Goal: Task Accomplishment & Management: Use online tool/utility

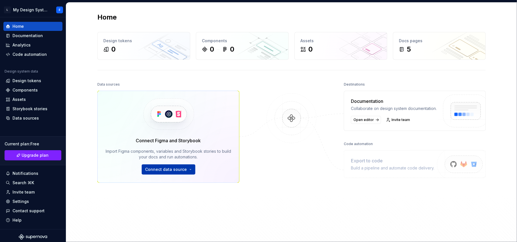
click at [156, 171] on html "L My Design System F Home Documentation Analytics Code automation Design system…" at bounding box center [258, 121] width 517 height 242
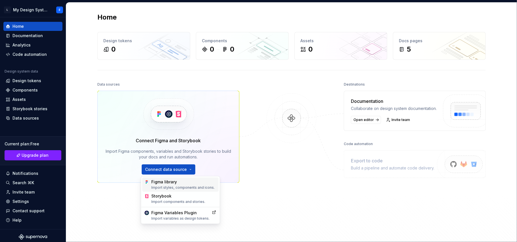
click at [159, 182] on div "Figma library Import styles, components and icons." at bounding box center [183, 184] width 65 height 11
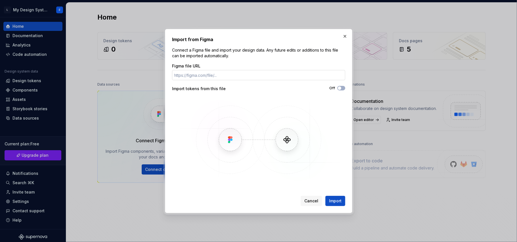
click at [235, 78] on input "Figma file URL" at bounding box center [258, 75] width 173 height 10
paste input "[URL][DOMAIN_NAME]"
type input "[URL][DOMAIN_NAME]"
click at [344, 85] on div "Figma file URL [URL][DOMAIN_NAME] Import tokens from this file Off" at bounding box center [258, 122] width 173 height 119
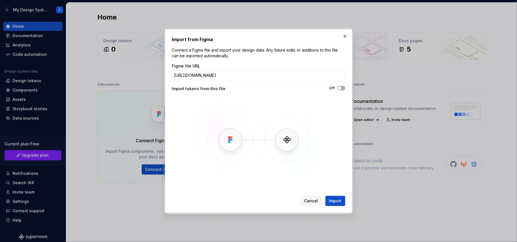
scroll to position [0, 0]
click at [343, 88] on button "Off" at bounding box center [341, 88] width 8 height 5
click at [331, 197] on button "Import" at bounding box center [335, 201] width 20 height 10
click at [331, 201] on span "Import" at bounding box center [335, 201] width 12 height 6
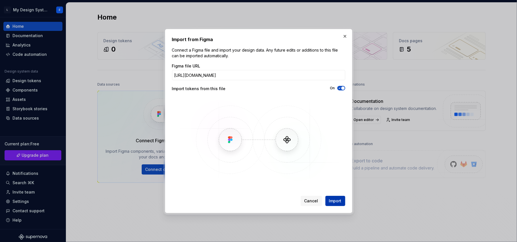
click at [331, 201] on span "Import" at bounding box center [335, 201] width 12 height 6
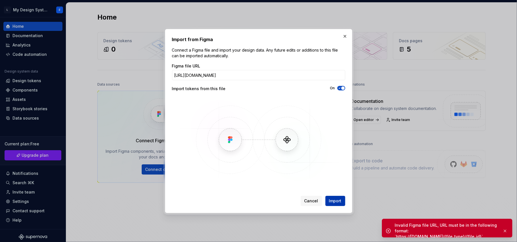
click at [340, 199] on span "Import" at bounding box center [335, 201] width 12 height 6
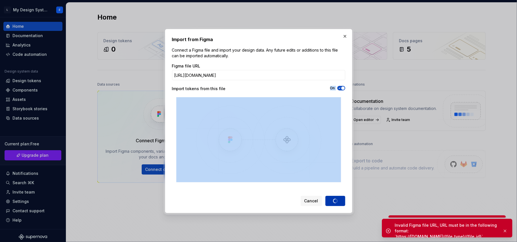
click at [340, 199] on div "Cancel Import" at bounding box center [323, 201] width 45 height 10
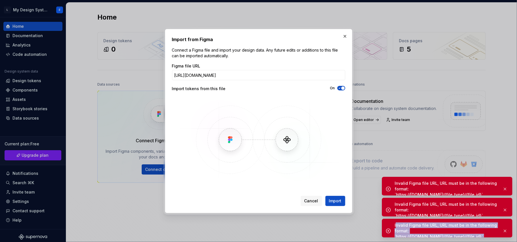
drag, startPoint x: 395, startPoint y: 226, endPoint x: 503, endPoint y: 235, distance: 107.9
click at [503, 235] on div "Invalid Figma file URL, URL must be in the following format: `https://[DOMAIN_N…" at bounding box center [447, 231] width 131 height 24
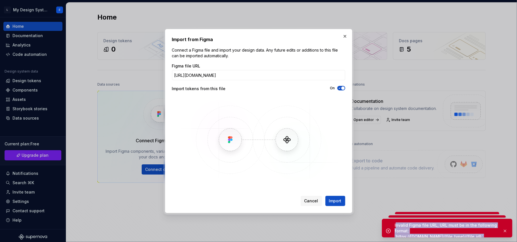
copy div "nvalid Figma file URL, URL must be in the following format: `https://[DOMAIN_NA…"
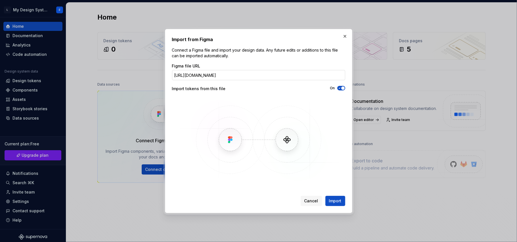
click at [194, 73] on input "[URL][DOMAIN_NAME]" at bounding box center [258, 75] width 173 height 10
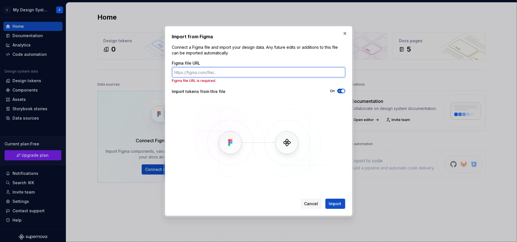
paste input "[URL][DOMAIN_NAME]"
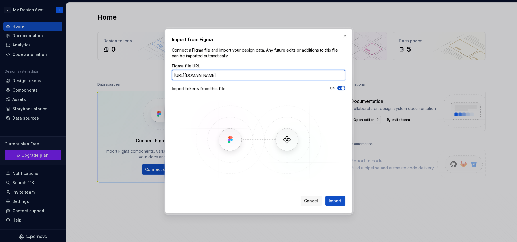
scroll to position [0, 46]
click at [194, 73] on input "[URL][DOMAIN_NAME]" at bounding box center [258, 75] width 173 height 10
type input "[URL][DOMAIN_NAME]"
click at [344, 35] on button "button" at bounding box center [345, 36] width 8 height 8
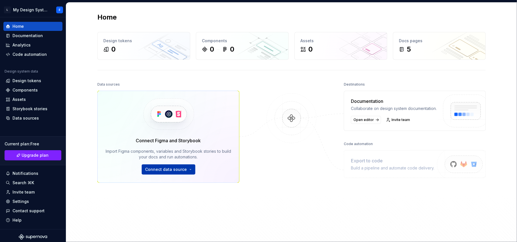
click at [182, 165] on html "L My Design System F Home Documentation Analytics Code automation Design system…" at bounding box center [258, 121] width 517 height 242
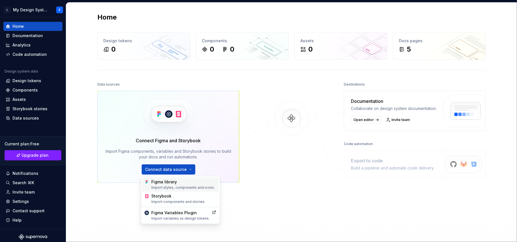
click at [176, 188] on div "Import styles, components and icons." at bounding box center [183, 188] width 65 height 5
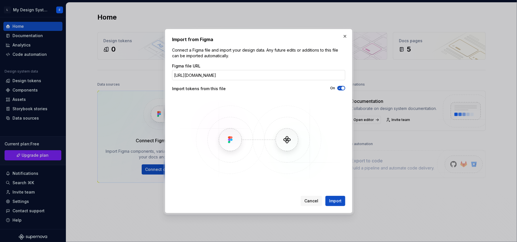
click at [229, 77] on input "[URL][DOMAIN_NAME]" at bounding box center [258, 75] width 173 height 10
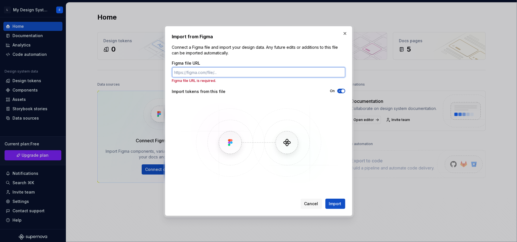
paste input "[URL][DOMAIN_NAME]"
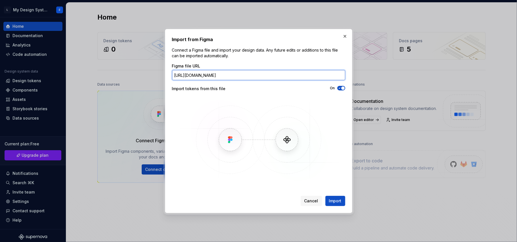
scroll to position [0, 72]
click at [229, 77] on input "[URL][DOMAIN_NAME]" at bounding box center [258, 75] width 173 height 10
type input "[URL][DOMAIN_NAME]"
click at [340, 199] on span "Import" at bounding box center [335, 201] width 12 height 6
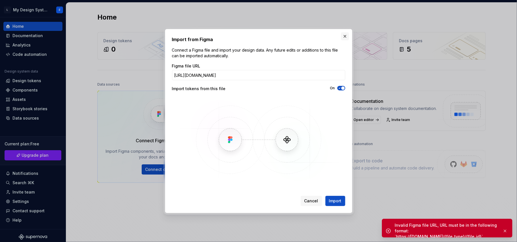
click at [346, 37] on button "button" at bounding box center [345, 36] width 8 height 8
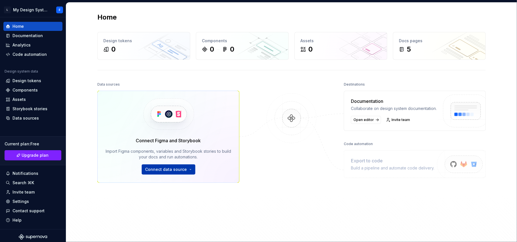
click at [183, 171] on html "L My Design System F Home Documentation Analytics Code automation Design system…" at bounding box center [258, 121] width 517 height 242
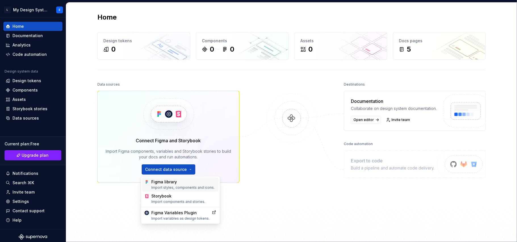
click at [180, 182] on div "Figma library Import styles, components and icons." at bounding box center [183, 184] width 65 height 11
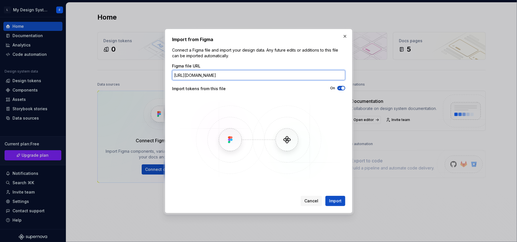
click at [242, 73] on input "[URL][DOMAIN_NAME]" at bounding box center [258, 75] width 173 height 10
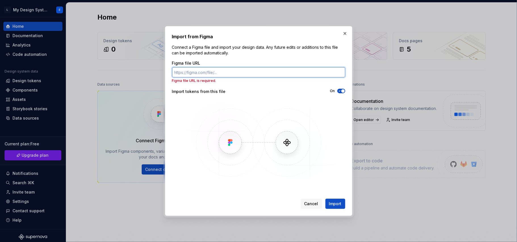
paste input "[URL][DOMAIN_NAME]"
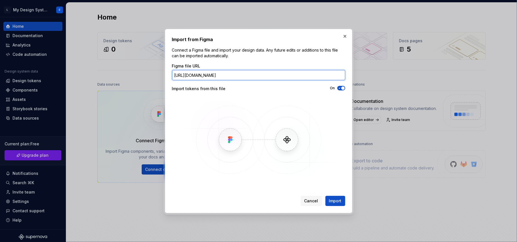
scroll to position [0, 47]
type input "[URL][DOMAIN_NAME]"
click at [346, 37] on button "button" at bounding box center [345, 36] width 8 height 8
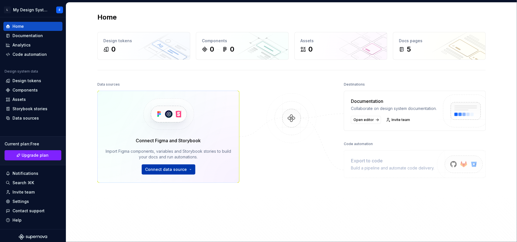
click at [163, 173] on html "L My Design System F Home Documentation Analytics Code automation Design system…" at bounding box center [258, 121] width 517 height 242
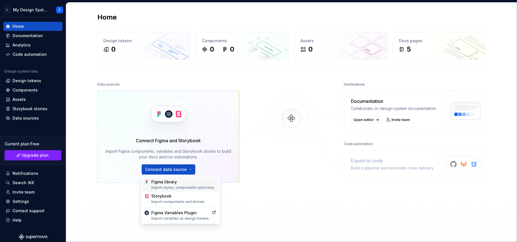
click at [166, 182] on div "Figma library Import styles, components and icons." at bounding box center [183, 184] width 65 height 11
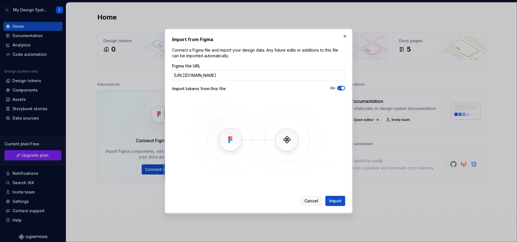
click at [220, 77] on input "[URL][DOMAIN_NAME]" at bounding box center [258, 75] width 173 height 10
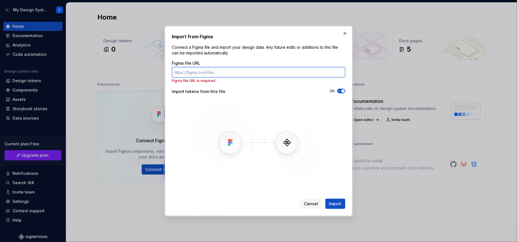
paste input "[URL][DOMAIN_NAME]"
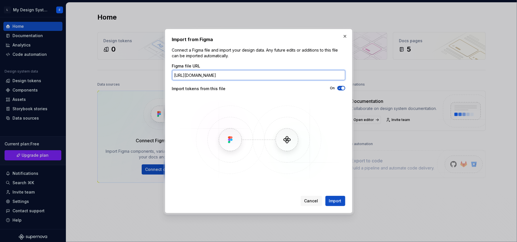
click at [184, 73] on input "[URL][DOMAIN_NAME]" at bounding box center [258, 75] width 173 height 10
type input "[URL][DOMAIN_NAME]"
click at [340, 197] on button "Import" at bounding box center [335, 201] width 20 height 10
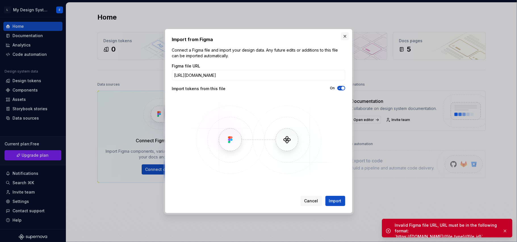
click at [344, 35] on button "button" at bounding box center [345, 36] width 8 height 8
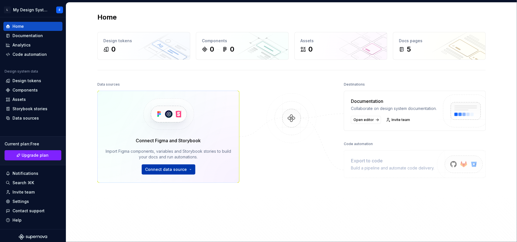
click at [158, 170] on html "L My Design System F Home Documentation Analytics Code automation Design system…" at bounding box center [258, 121] width 517 height 242
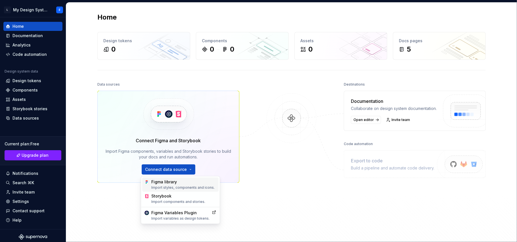
click at [160, 184] on div "Figma library Import styles, components and icons." at bounding box center [183, 184] width 65 height 11
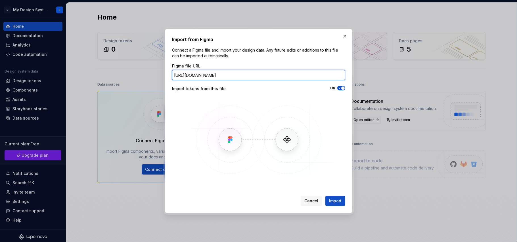
click at [241, 74] on input "[URL][DOMAIN_NAME]" at bounding box center [258, 75] width 173 height 10
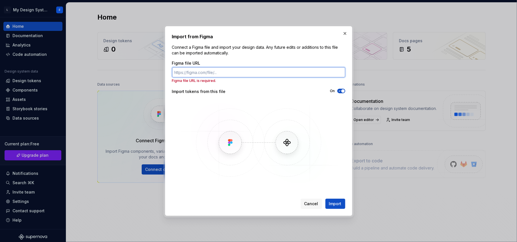
paste input "[URL][DOMAIN_NAME]"
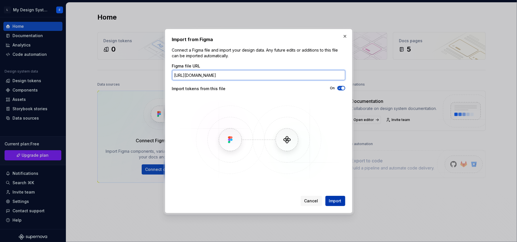
type input "[URL][DOMAIN_NAME]"
click at [338, 199] on span "Import" at bounding box center [335, 201] width 12 height 6
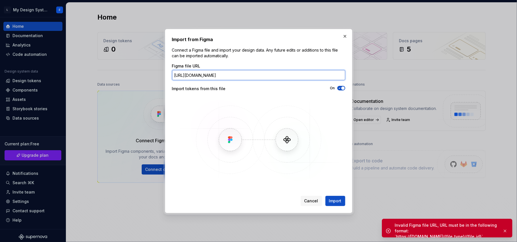
click at [334, 73] on input "[URL][DOMAIN_NAME]" at bounding box center [258, 75] width 173 height 10
click at [344, 37] on button "button" at bounding box center [345, 36] width 8 height 8
